Goal: Task Accomplishment & Management: Complete application form

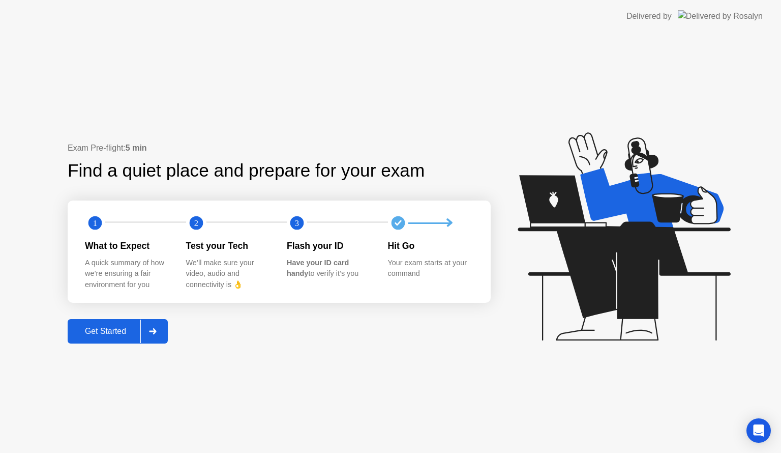
click at [159, 328] on div at bounding box center [152, 330] width 24 height 23
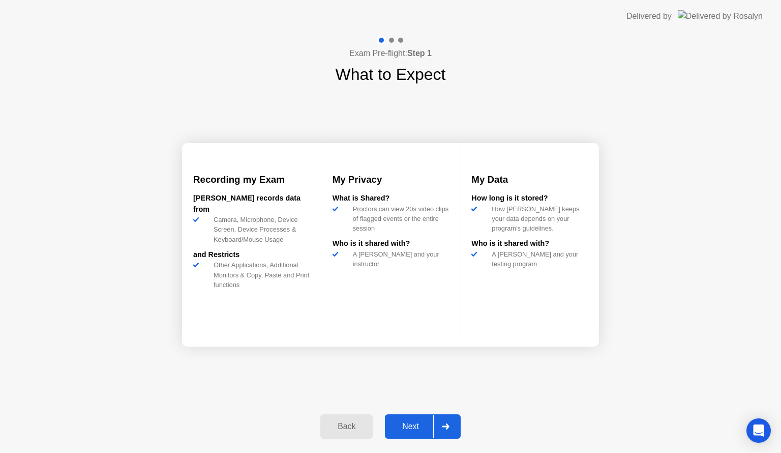
click at [450, 432] on div at bounding box center [445, 426] width 24 height 23
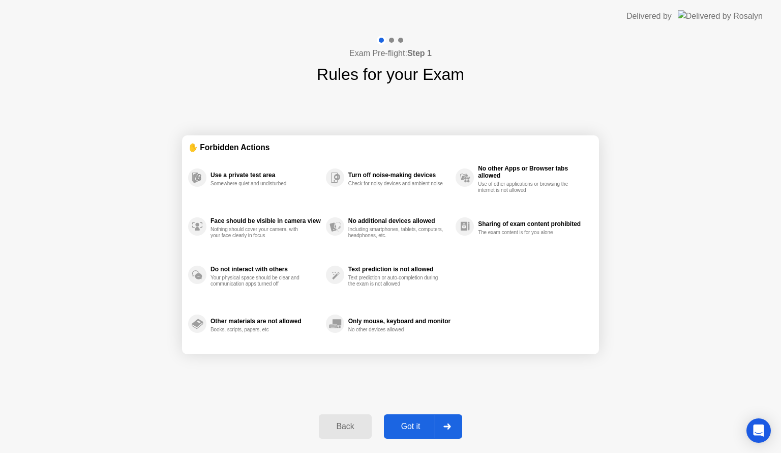
click at [450, 432] on div at bounding box center [447, 426] width 24 height 23
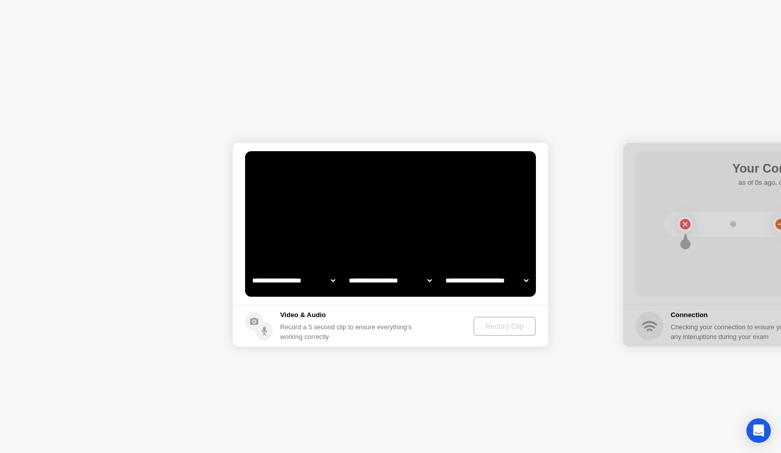
select select "**********"
select select "*******"
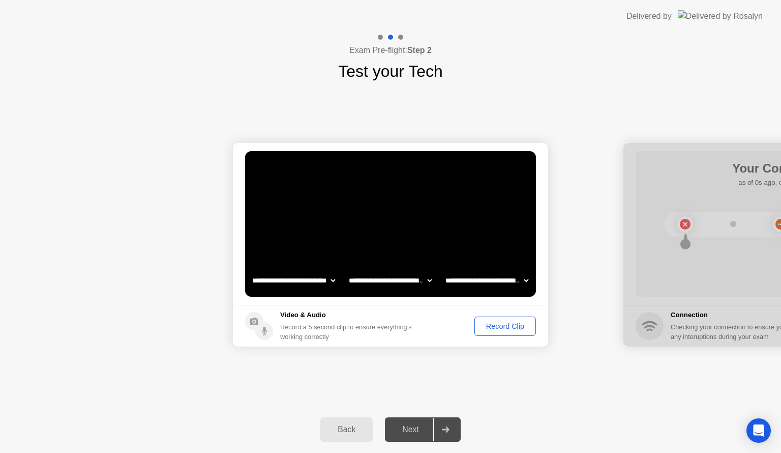
click at [519, 322] on div "Record Clip" at bounding box center [505, 326] width 54 height 8
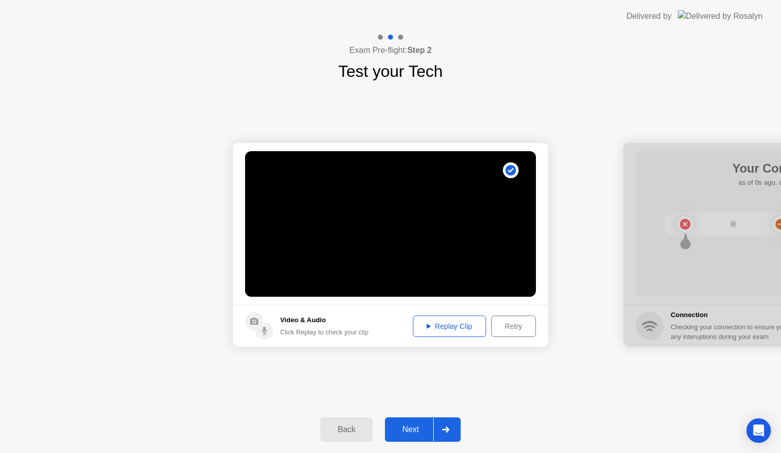
click at [451, 426] on div at bounding box center [445, 429] width 24 height 23
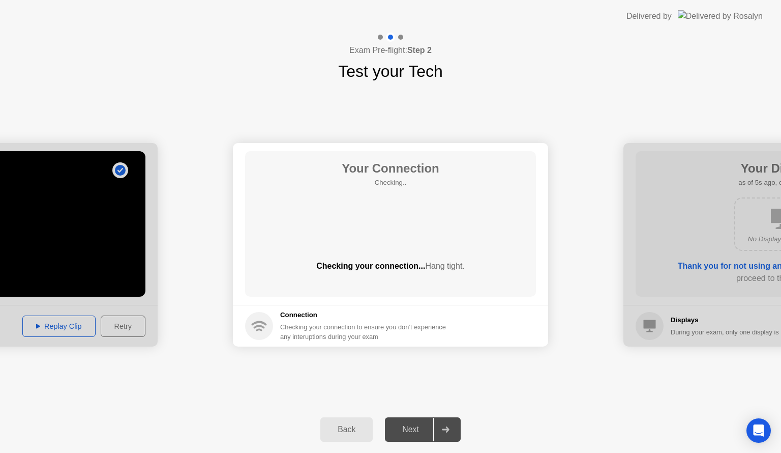
click at [362, 422] on button "Back" at bounding box center [346, 429] width 52 height 24
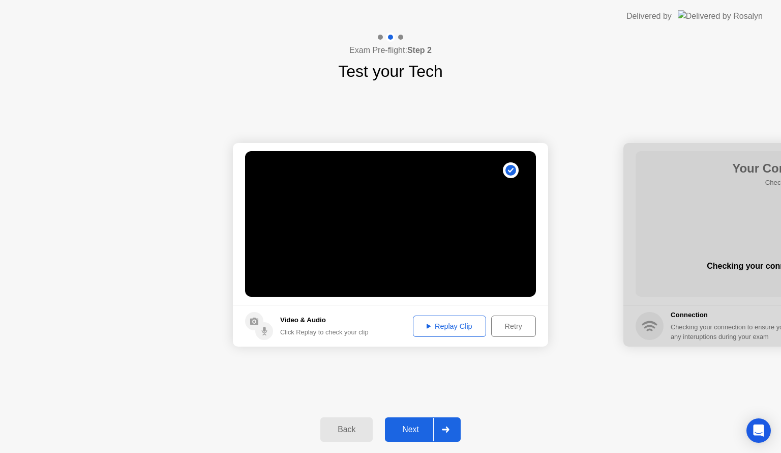
click at [459, 328] on div "Replay Clip" at bounding box center [450, 326] width 66 height 8
click at [451, 423] on div at bounding box center [445, 429] width 24 height 23
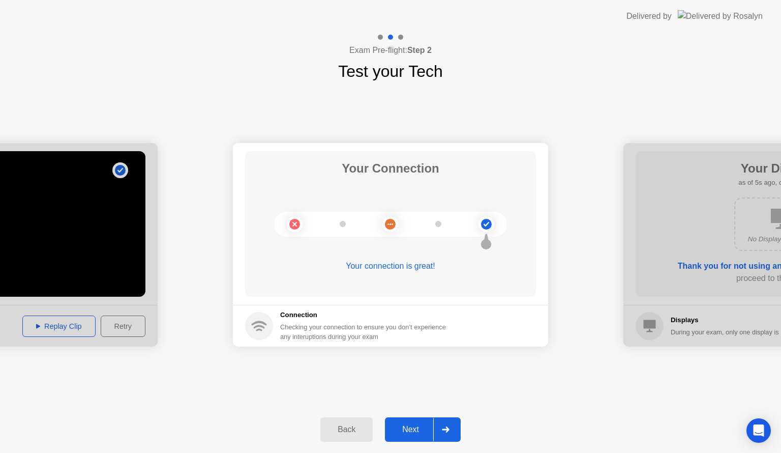
click at [454, 432] on div at bounding box center [445, 429] width 24 height 23
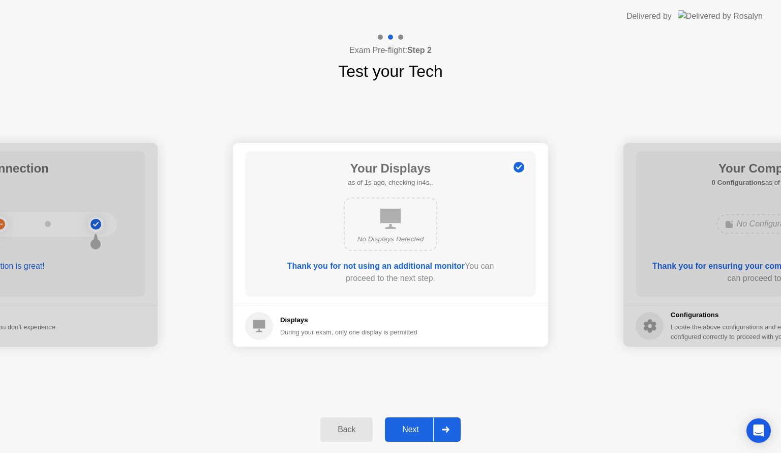
click at [454, 432] on div at bounding box center [445, 429] width 24 height 23
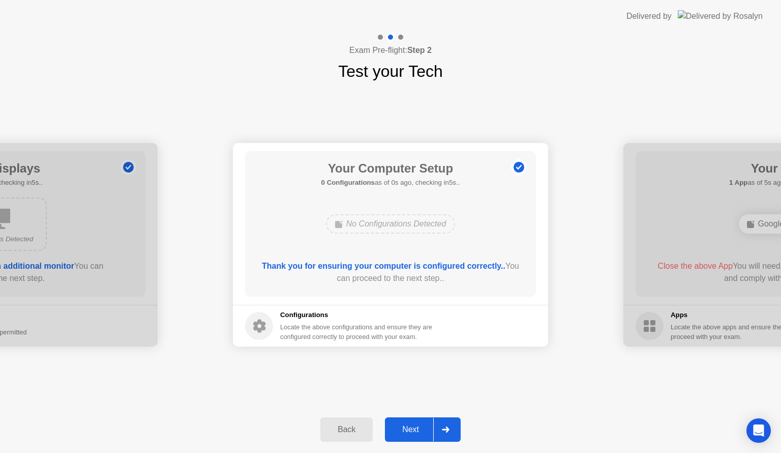
click at [454, 432] on div at bounding box center [445, 429] width 24 height 23
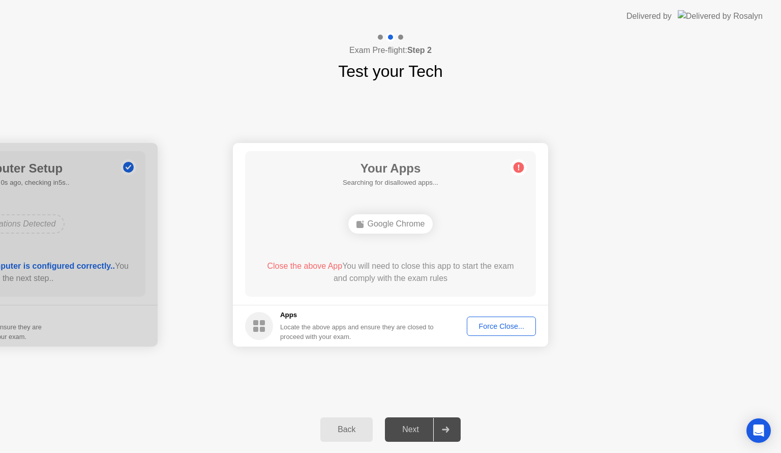
click at [454, 432] on div at bounding box center [445, 429] width 24 height 23
click at [503, 328] on div "Force Close..." at bounding box center [501, 326] width 62 height 8
click at [517, 322] on div "Force Close..." at bounding box center [501, 326] width 62 height 8
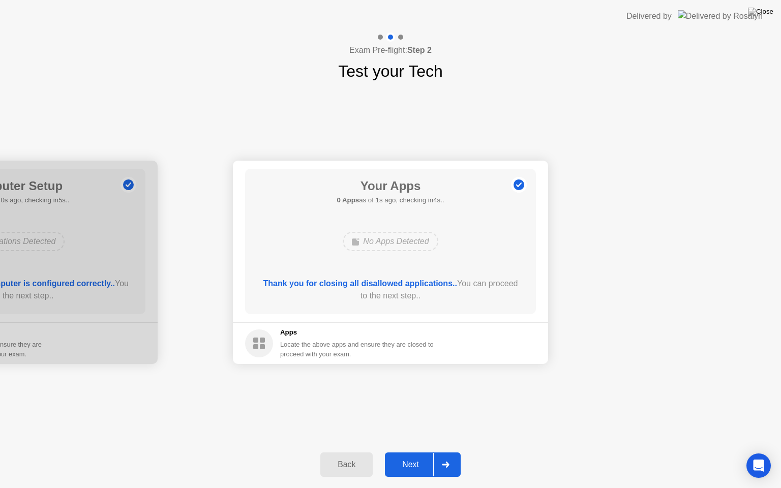
click at [448, 452] on icon at bounding box center [445, 465] width 7 height 6
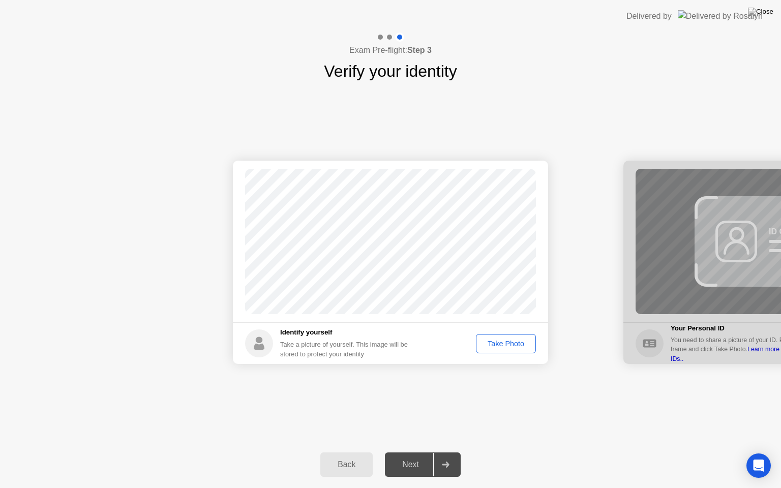
click at [504, 342] on div "Take Photo" at bounding box center [506, 344] width 53 height 8
click at [450, 452] on div at bounding box center [445, 464] width 24 height 23
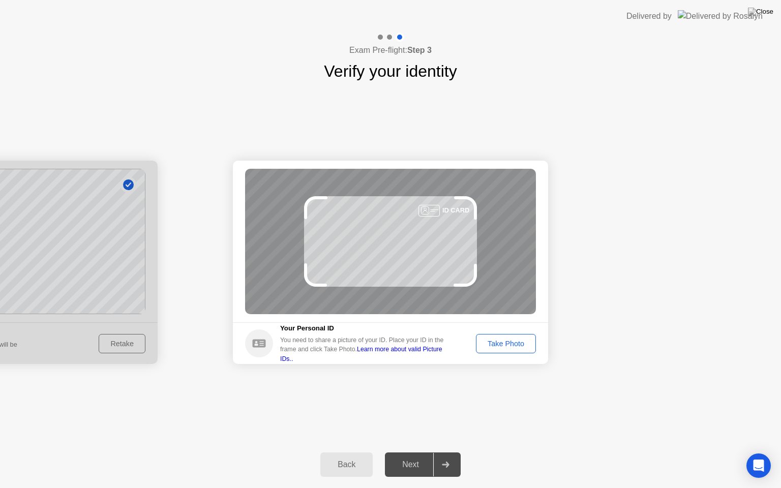
click at [513, 340] on div "Take Photo" at bounding box center [506, 344] width 53 height 8
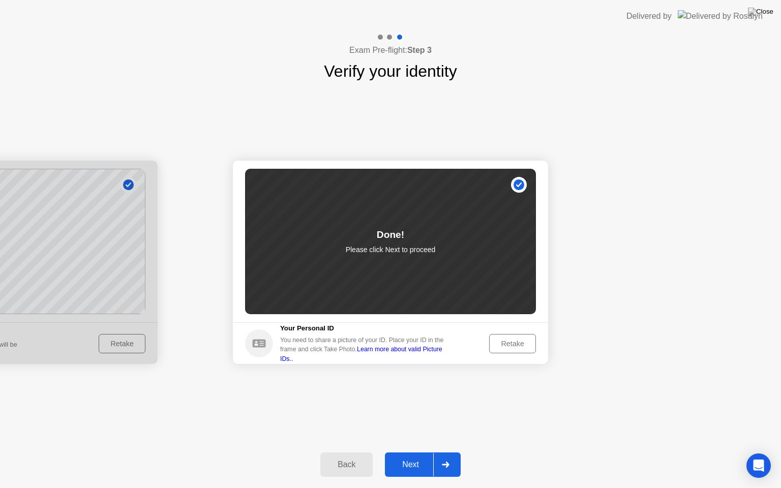
click at [452, 452] on div at bounding box center [445, 464] width 24 height 23
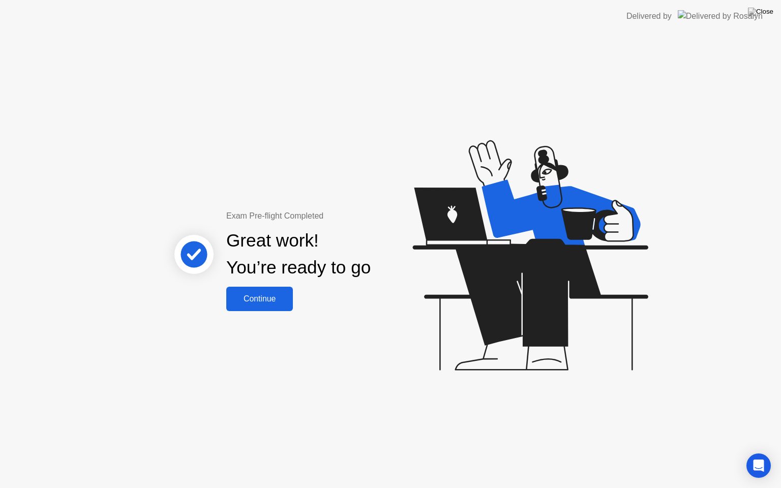
click at [287, 294] on div "Continue" at bounding box center [259, 298] width 61 height 9
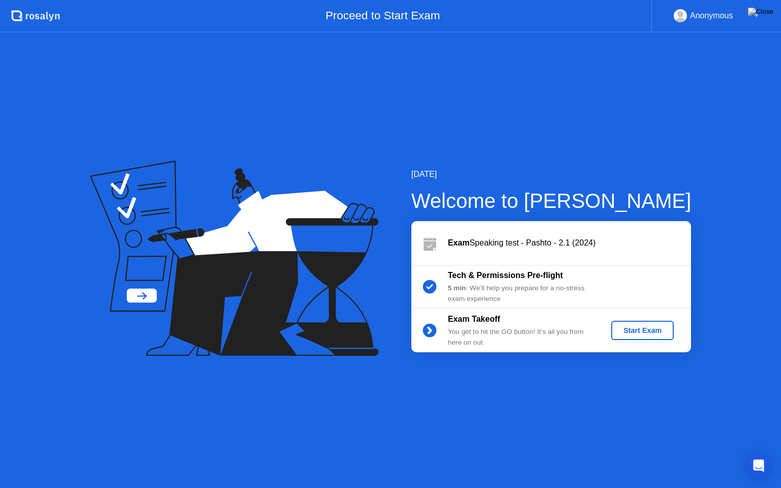
click at [653, 333] on div "Start Exam" at bounding box center [642, 331] width 54 height 8
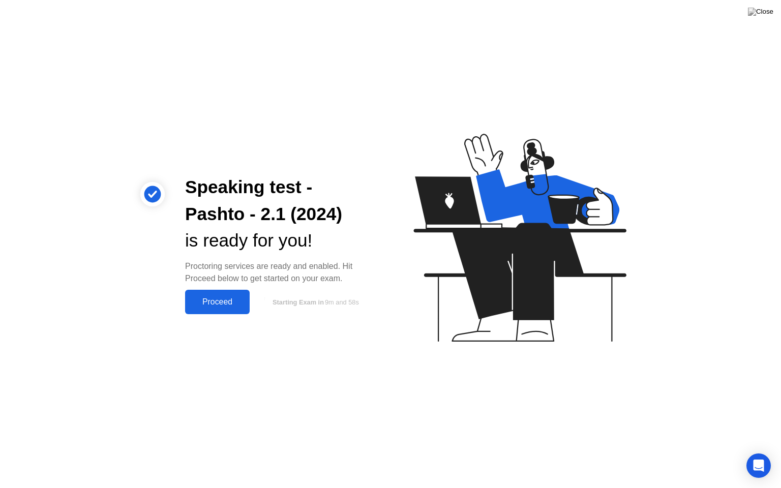
click at [219, 308] on button "Proceed" at bounding box center [217, 302] width 65 height 24
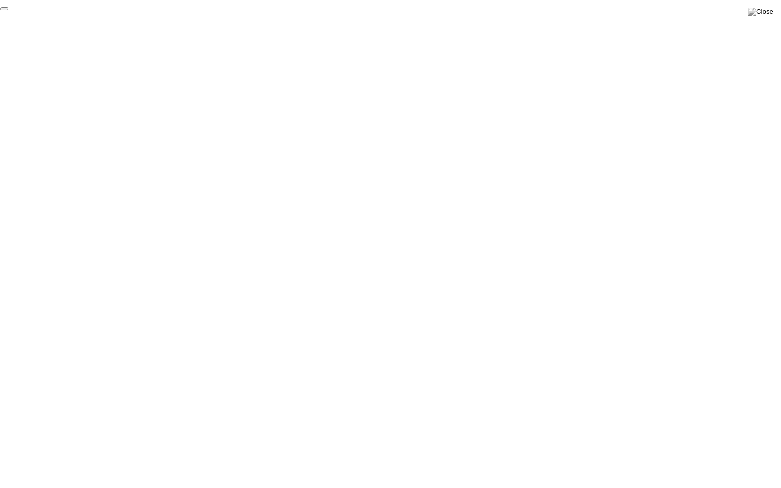
click div "End Proctoring Session"
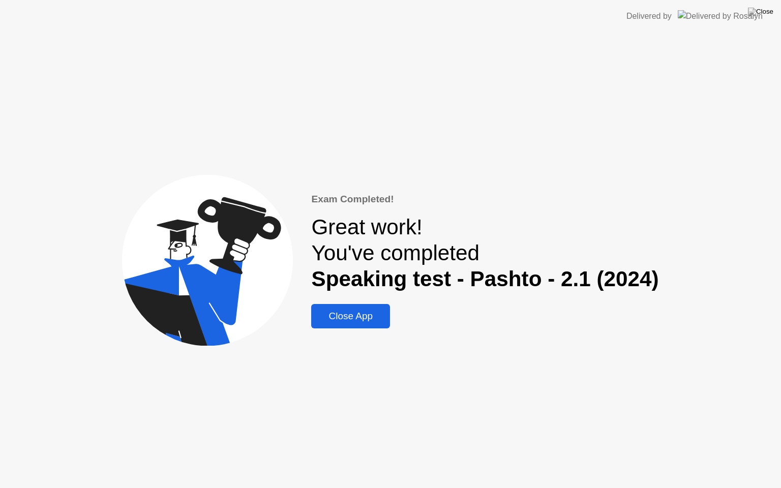
click at [319, 322] on div "Close App" at bounding box center [350, 316] width 73 height 11
